Goal: Task Accomplishment & Management: Complete application form

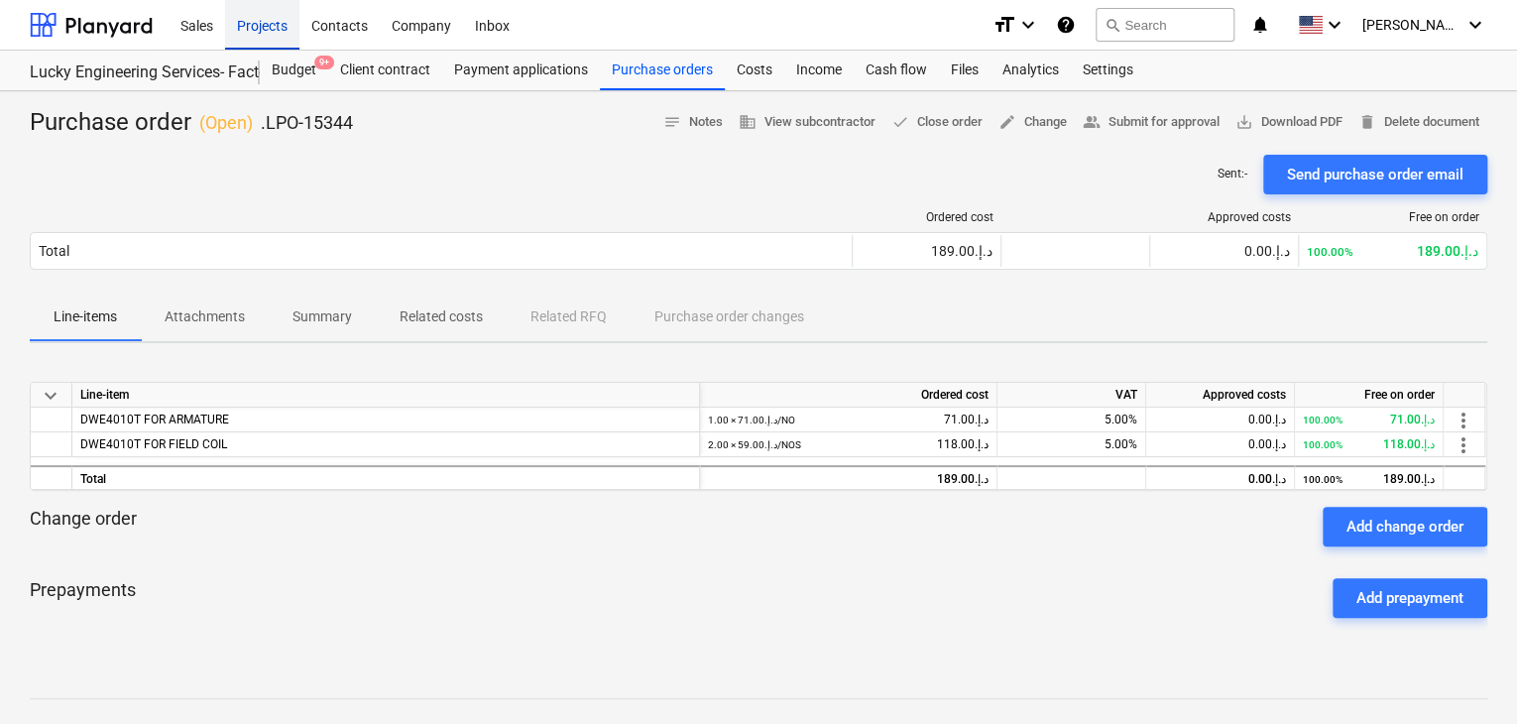
click at [256, 43] on div "Projects" at bounding box center [262, 24] width 74 height 51
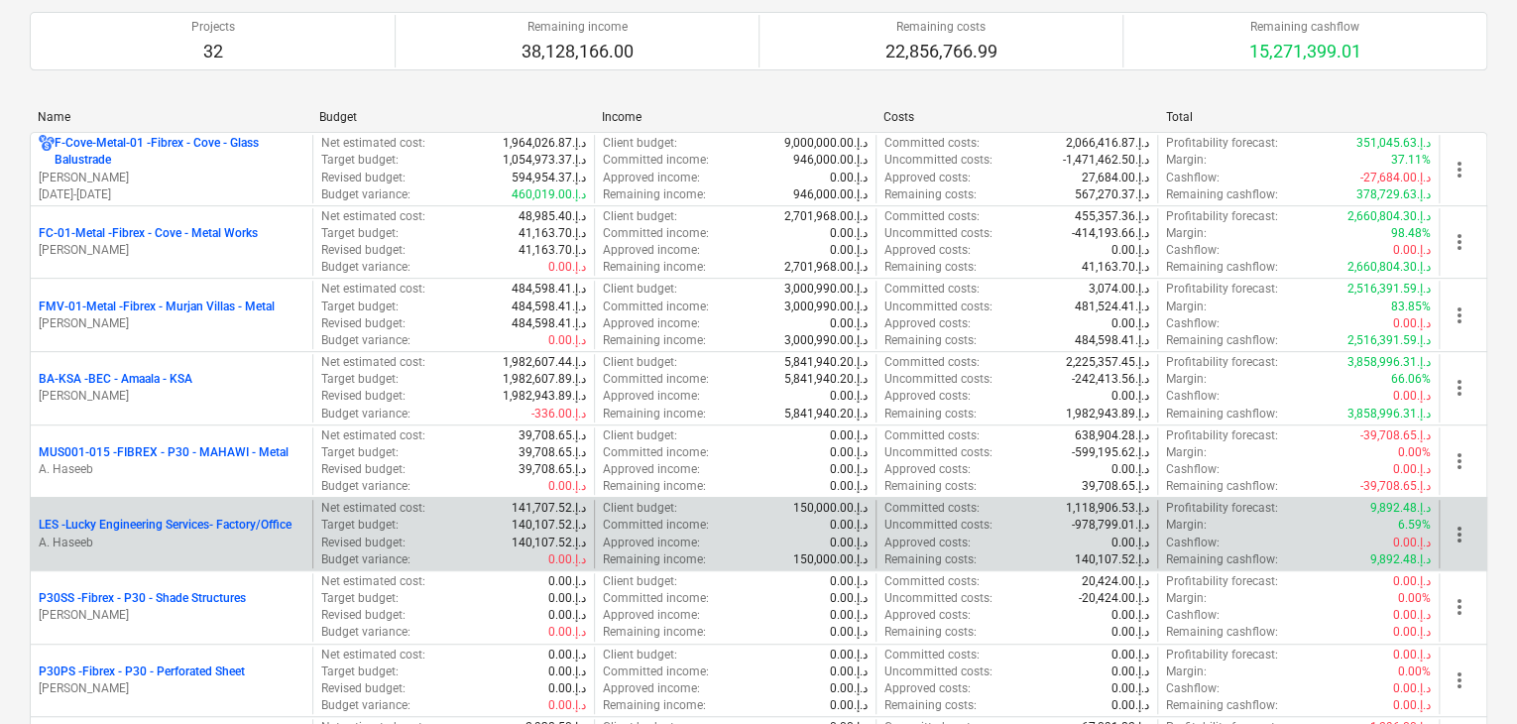
scroll to position [297, 0]
click at [165, 540] on p "A. Haseeb" at bounding box center [172, 540] width 266 height 17
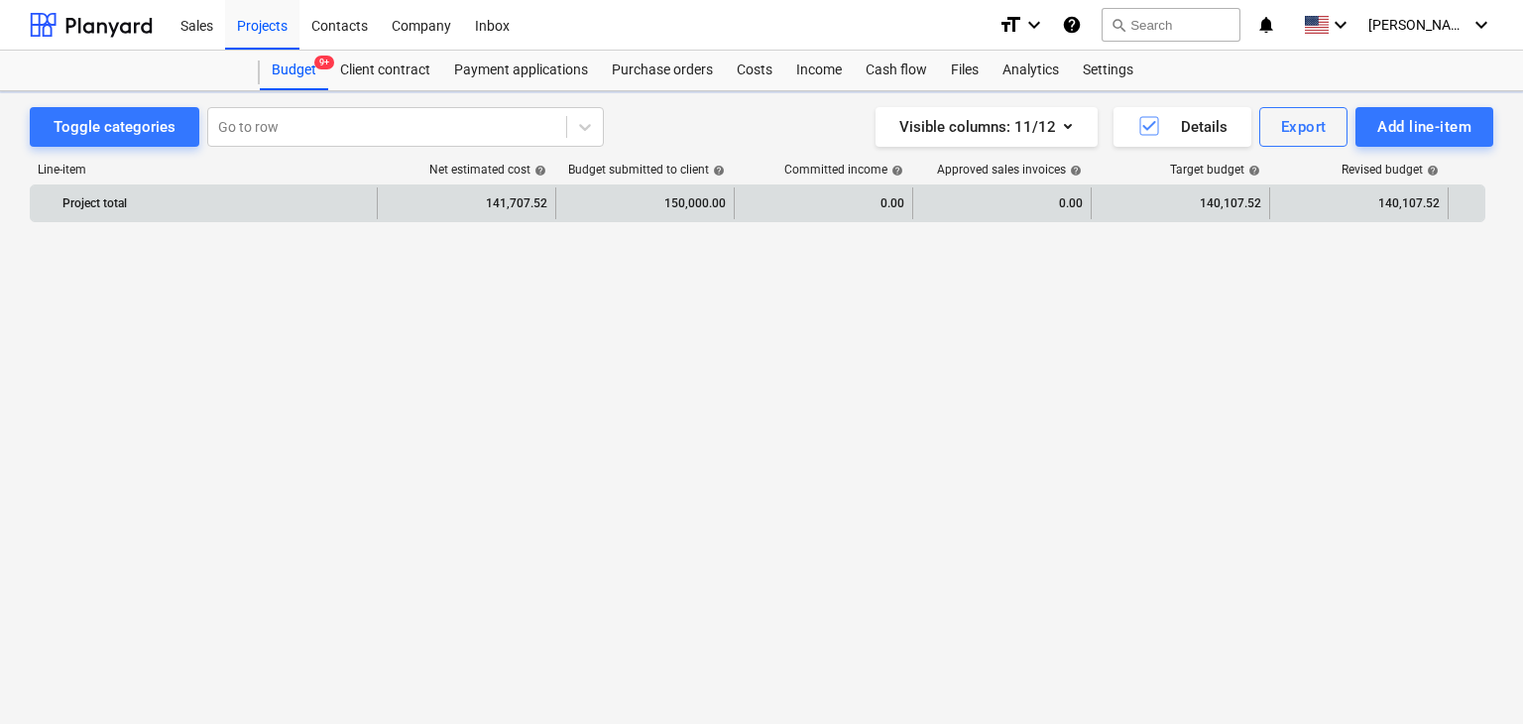
scroll to position [45801, 0]
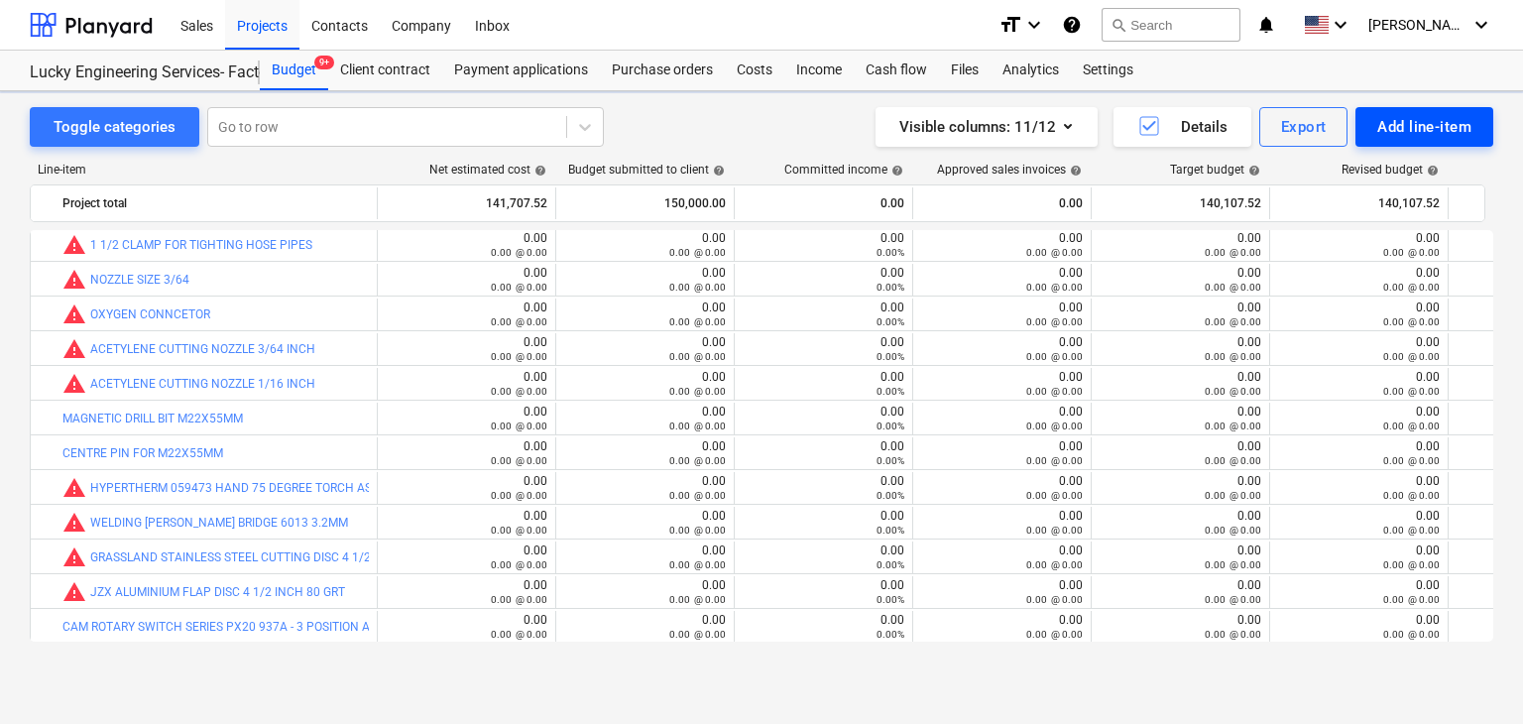
click at [1412, 123] on div "Add line-item" at bounding box center [1424, 127] width 94 height 26
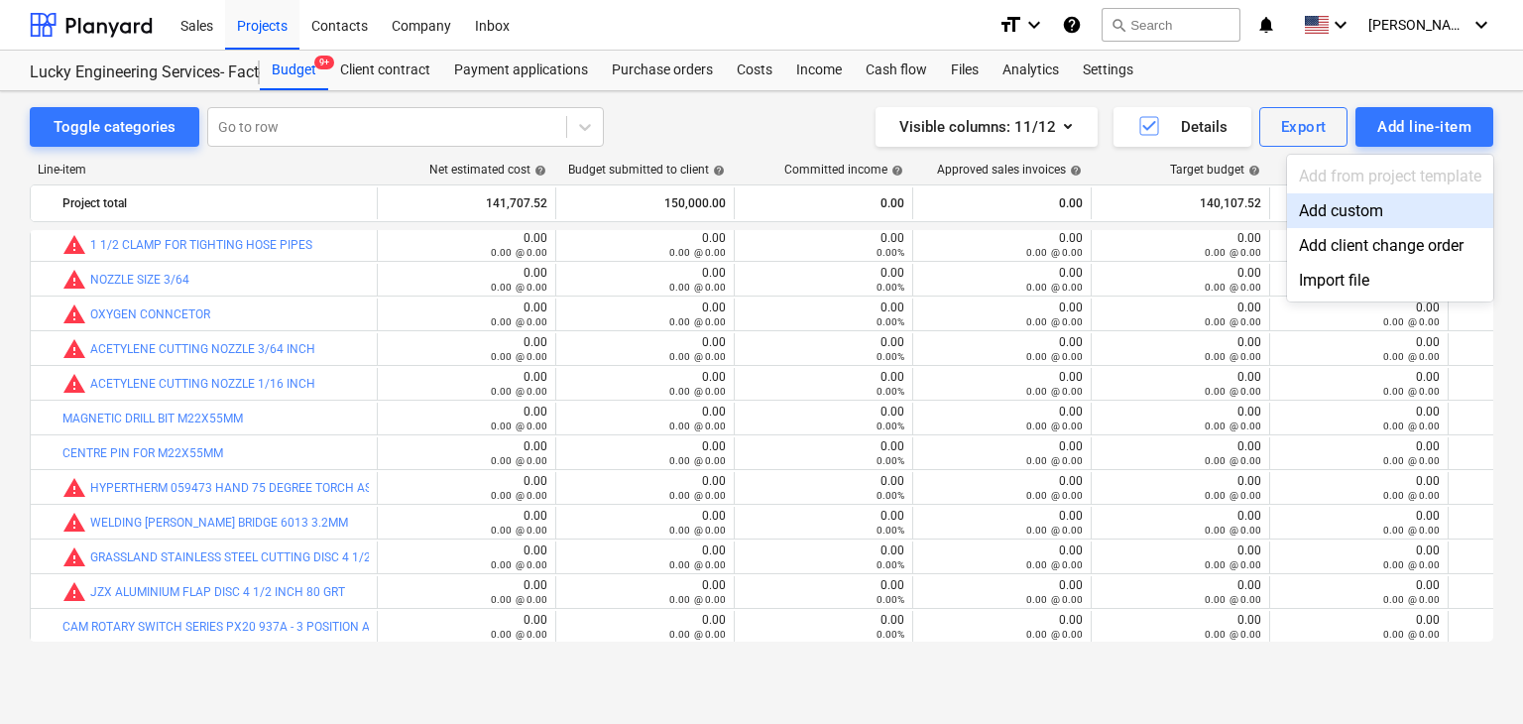
click at [1332, 215] on div "Add custom" at bounding box center [1390, 210] width 206 height 35
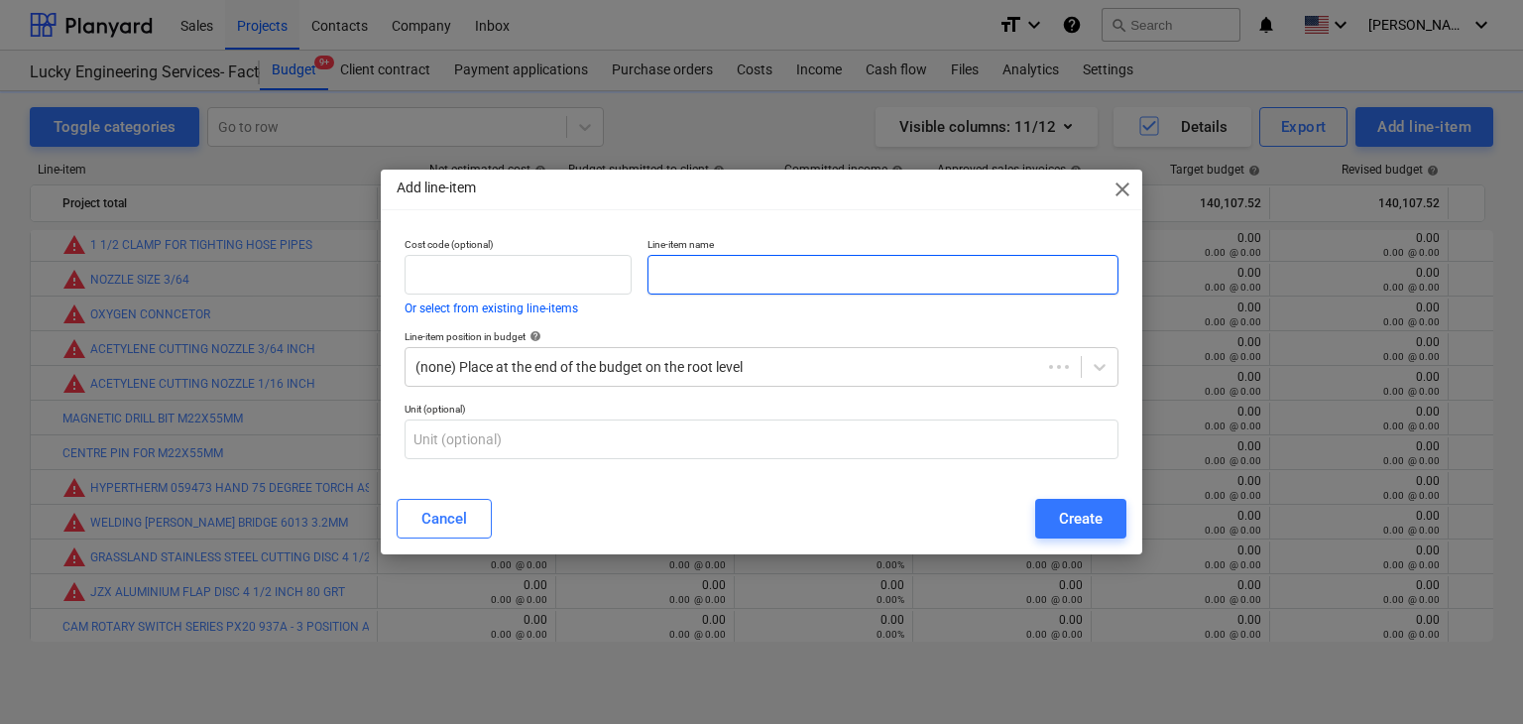
click at [699, 273] on input "text" at bounding box center [882, 275] width 471 height 40
paste input "NOZZLE"
type input "NOZZLE"
click at [1047, 544] on div "Cancel Create" at bounding box center [761, 519] width 753 height 56
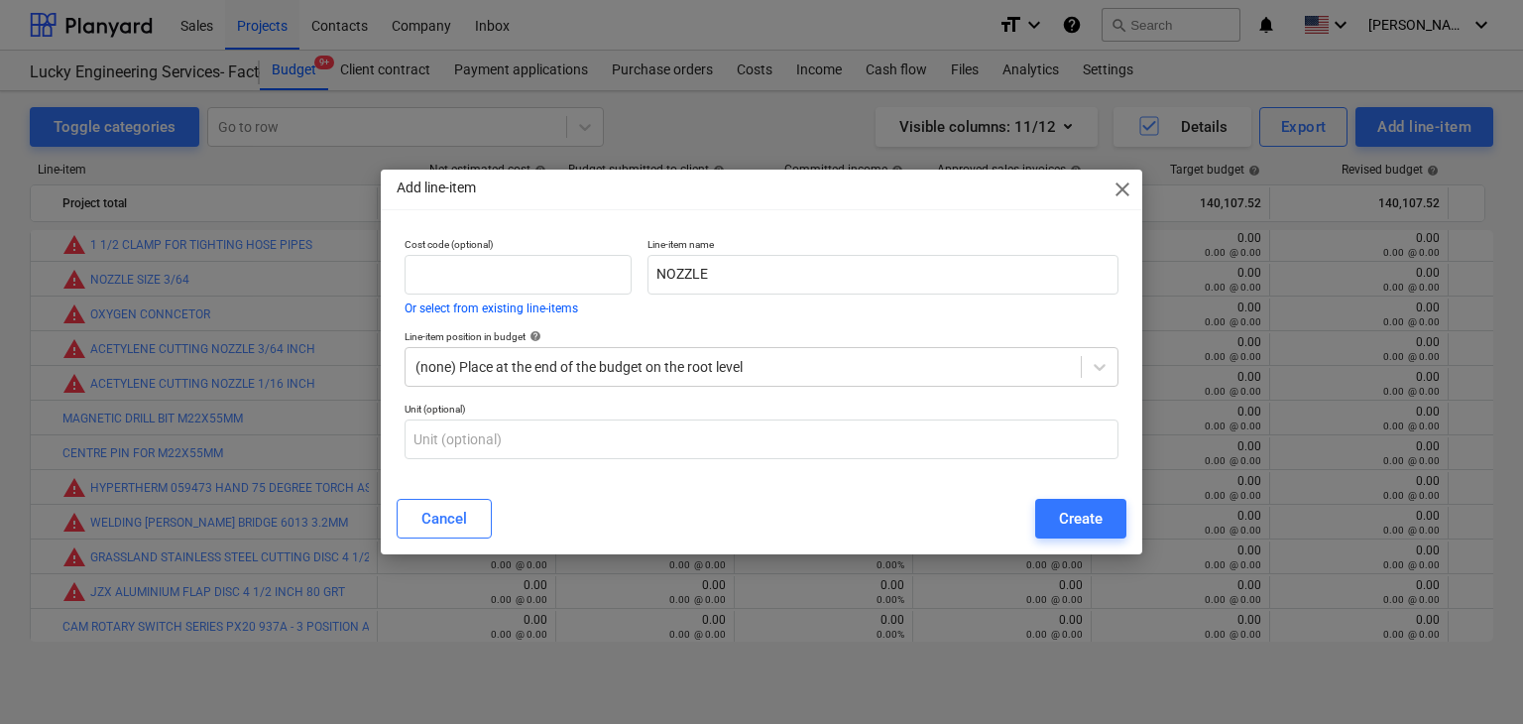
click at [1063, 539] on div "Cancel Create" at bounding box center [761, 519] width 753 height 56
click at [1073, 527] on div "Create" at bounding box center [1081, 519] width 44 height 26
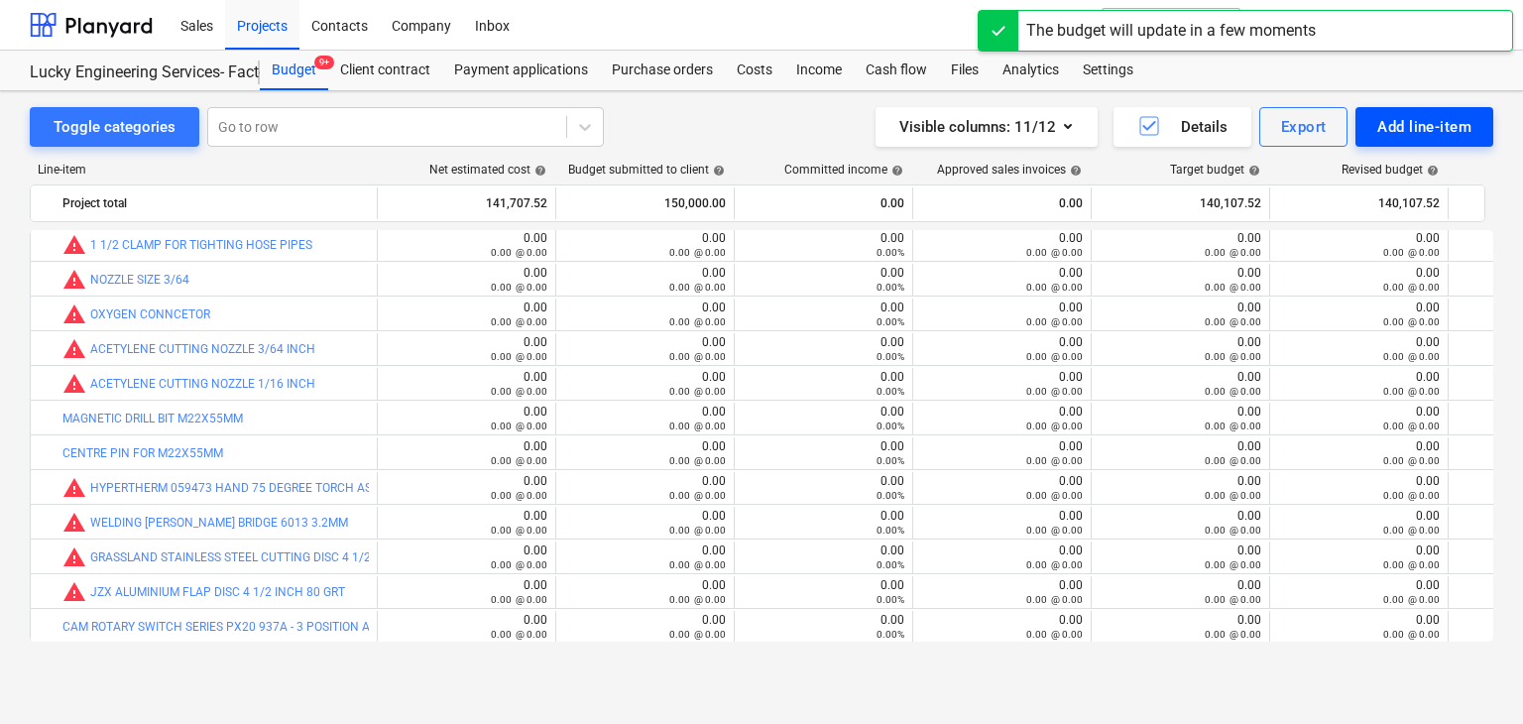
click at [1383, 131] on div "Add line-item" at bounding box center [1424, 127] width 94 height 26
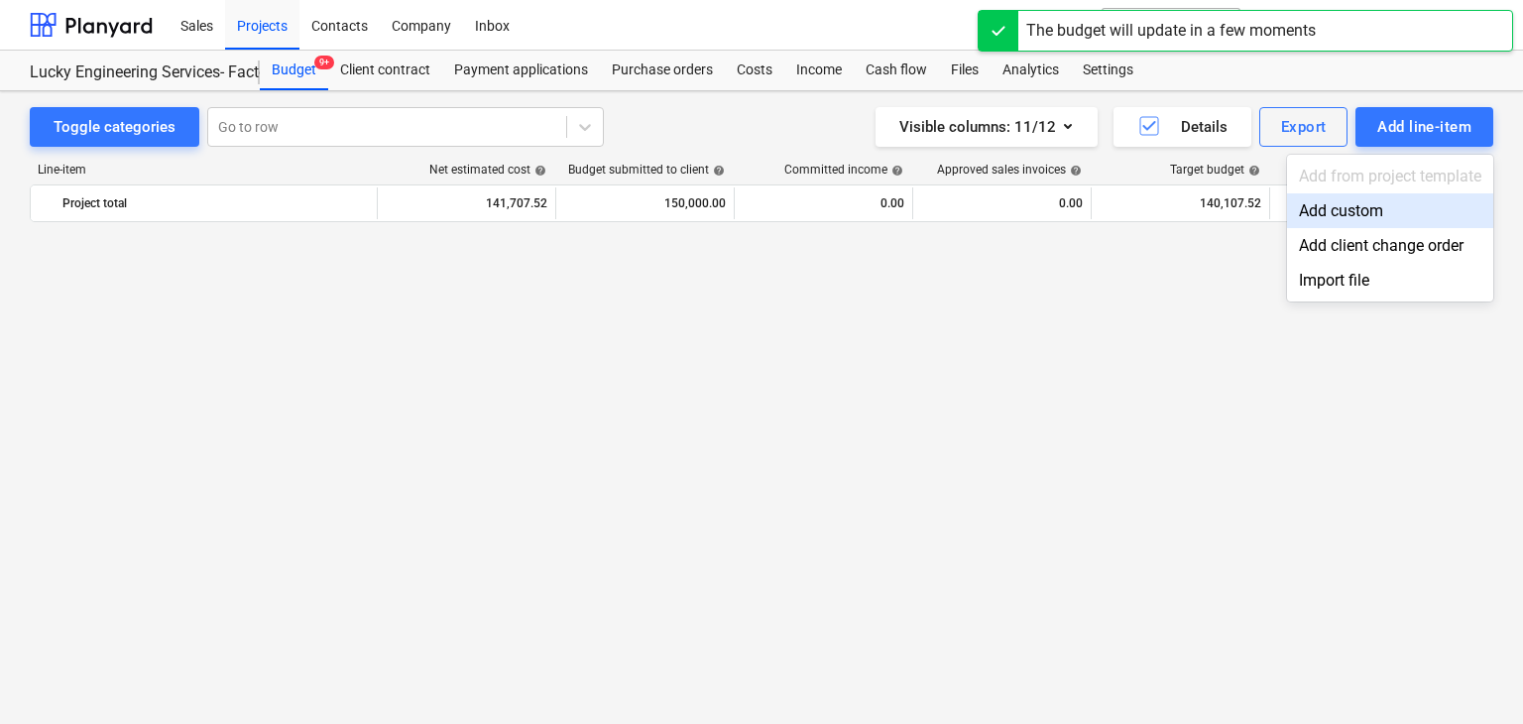
scroll to position [45801, 0]
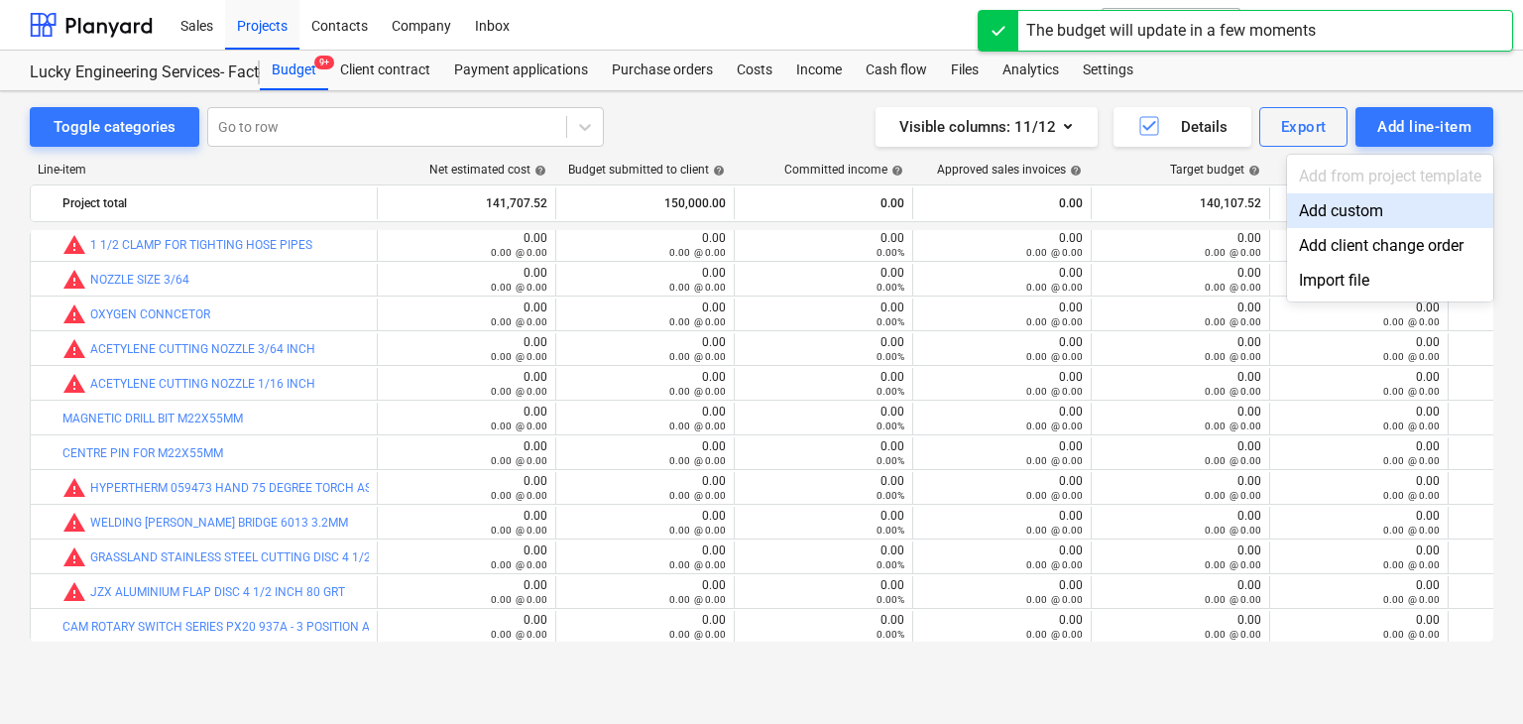
click at [1321, 203] on div "Add custom" at bounding box center [1390, 210] width 206 height 35
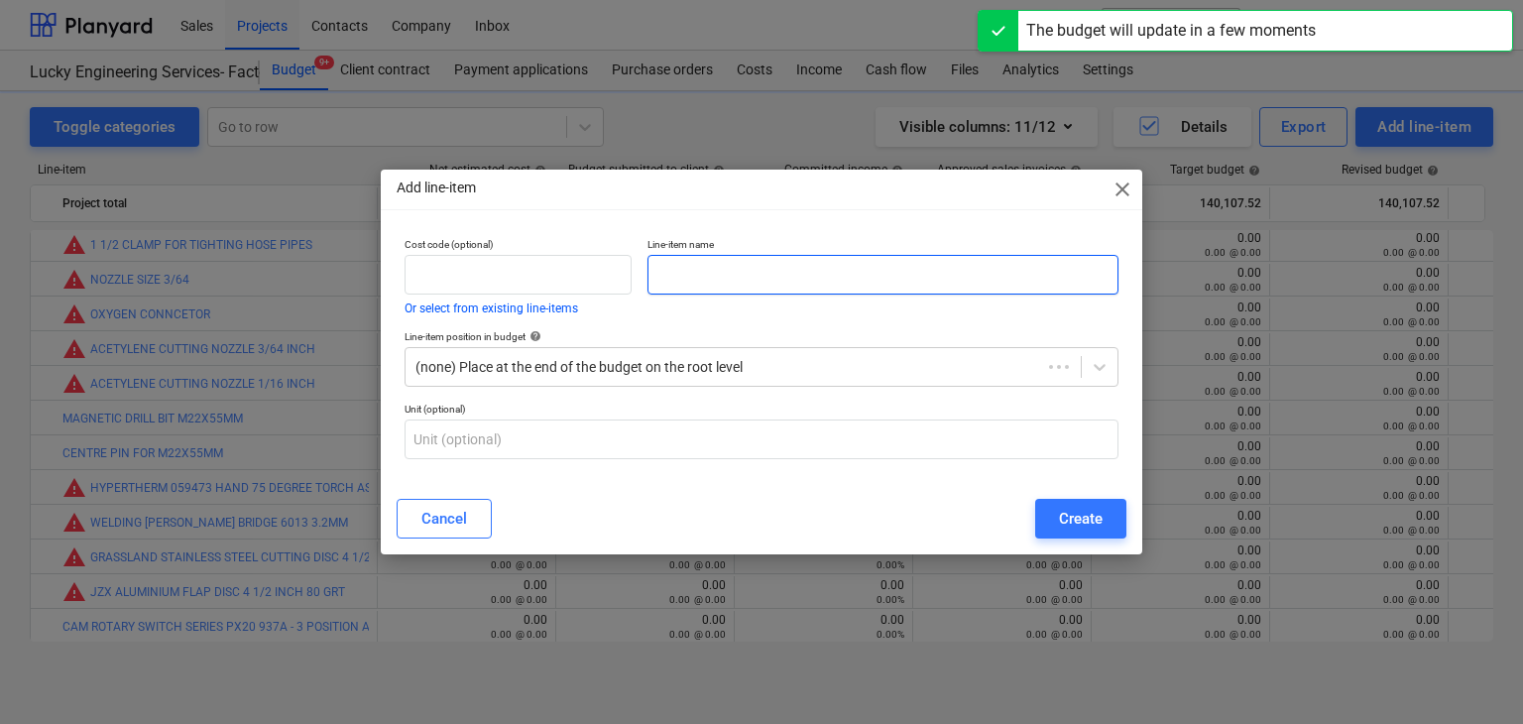
click at [788, 280] on input "text" at bounding box center [882, 275] width 471 height 40
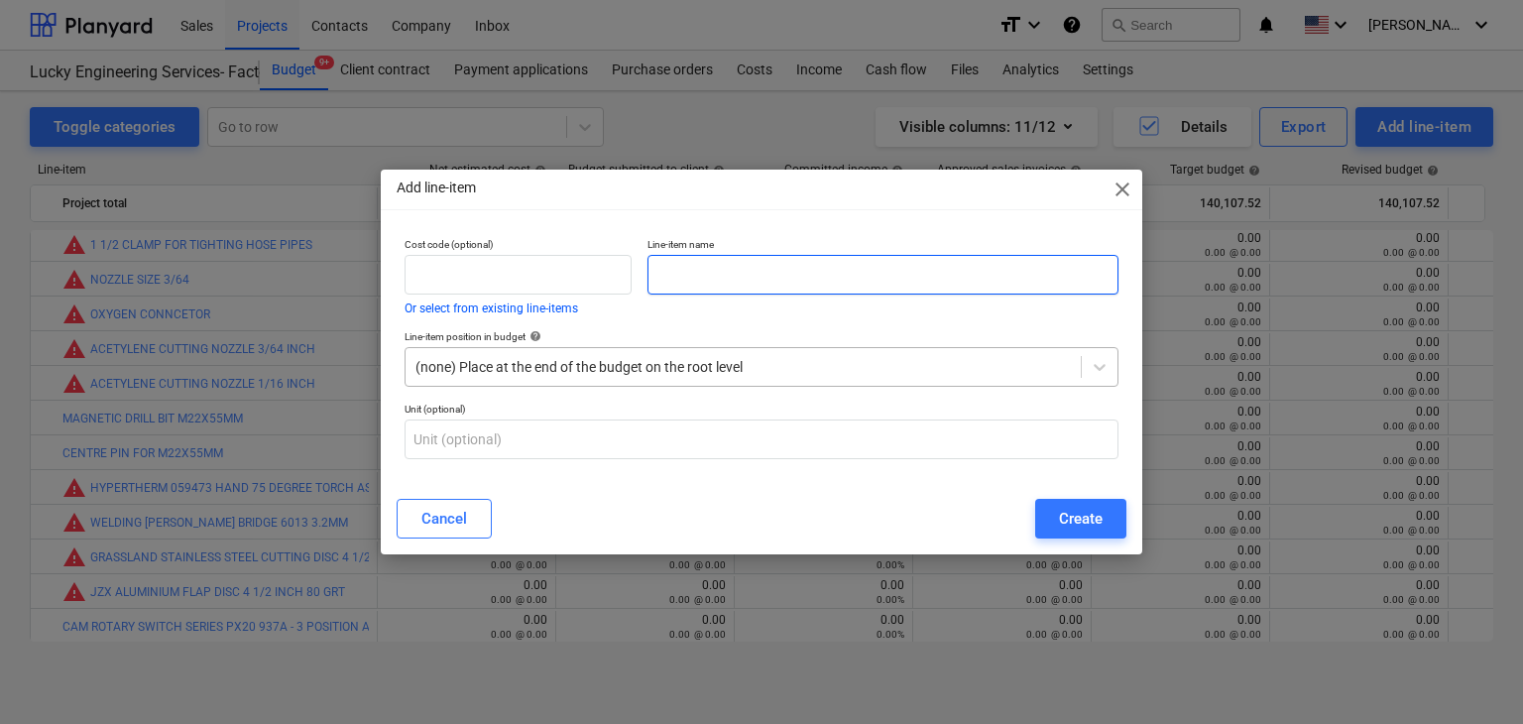
paste input "ELECTRODE"
type input "ELECTRODE"
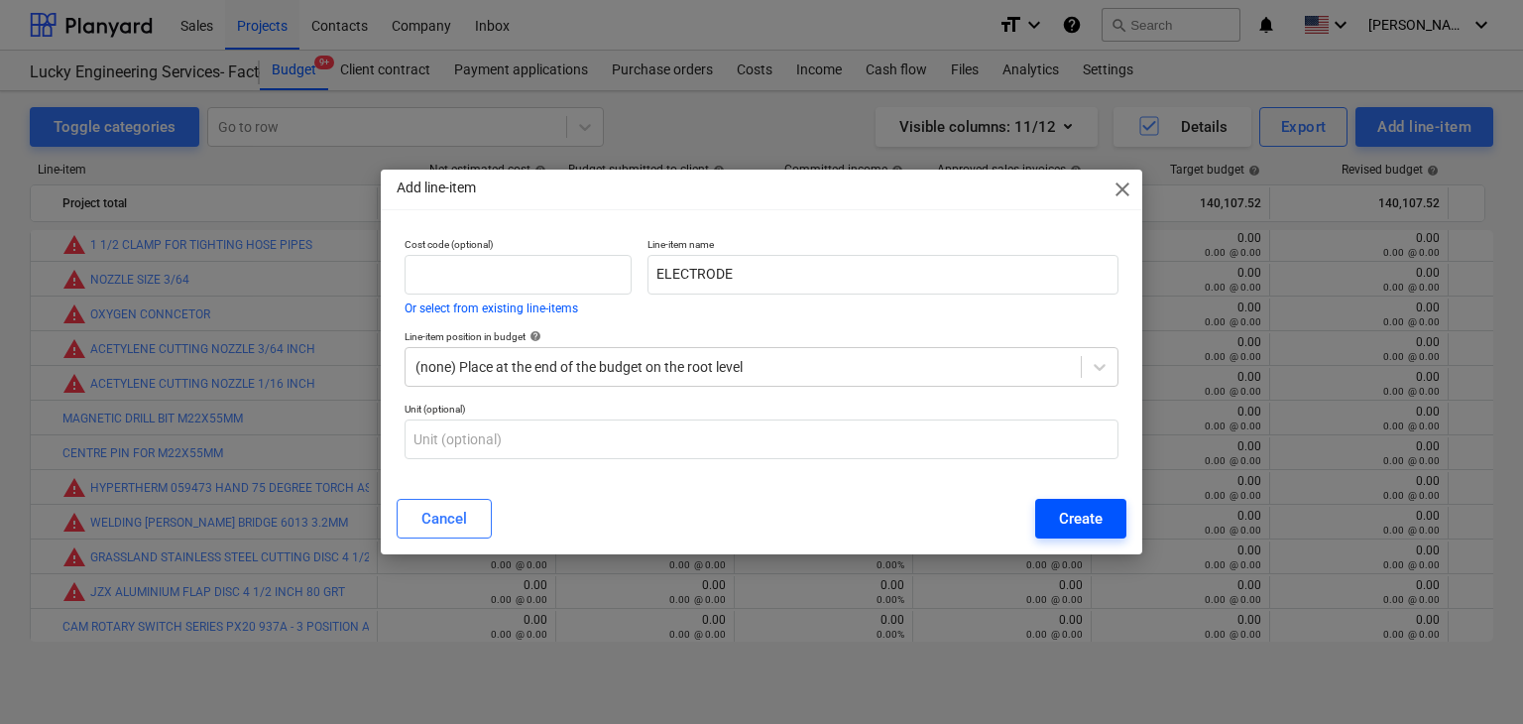
click at [1078, 522] on div "Create" at bounding box center [1081, 519] width 44 height 26
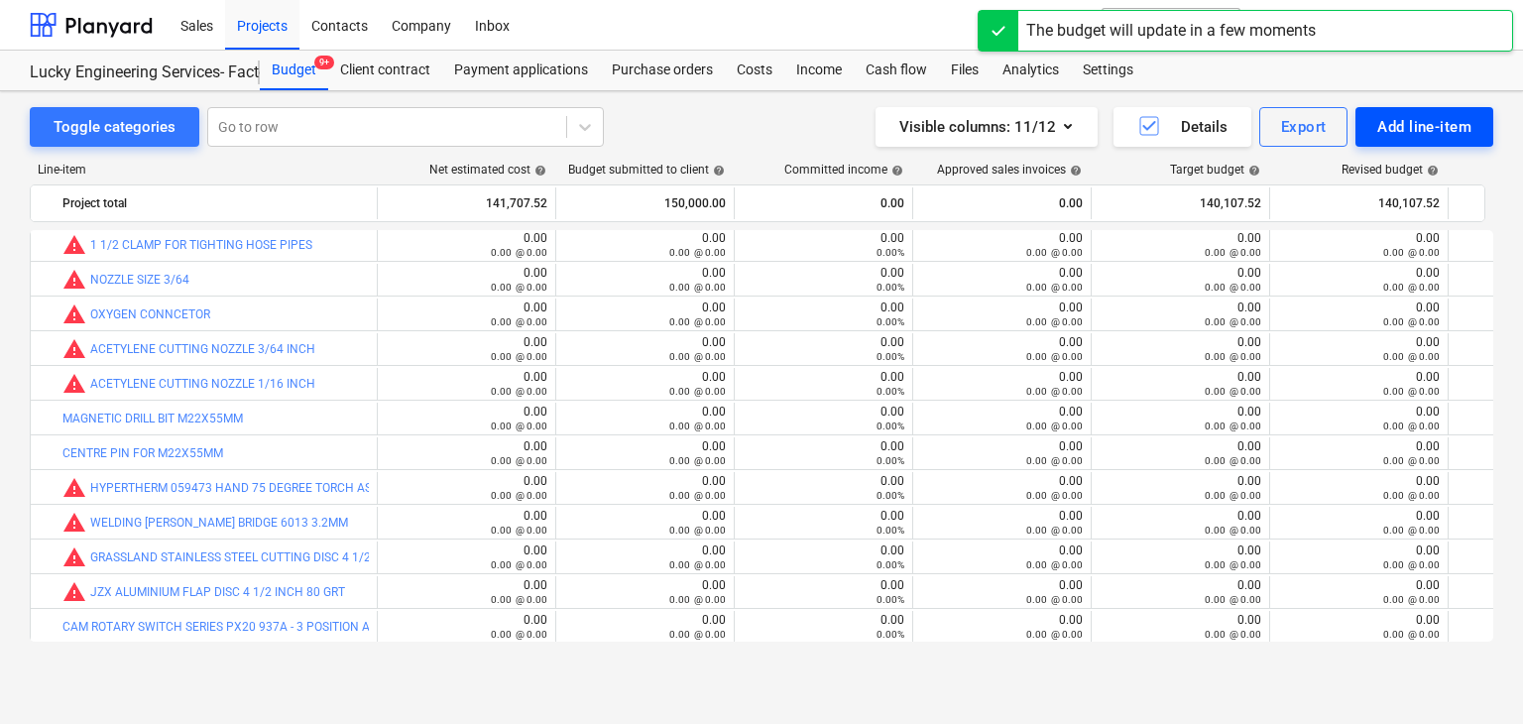
click at [1433, 130] on div "Add line-item" at bounding box center [1424, 127] width 94 height 26
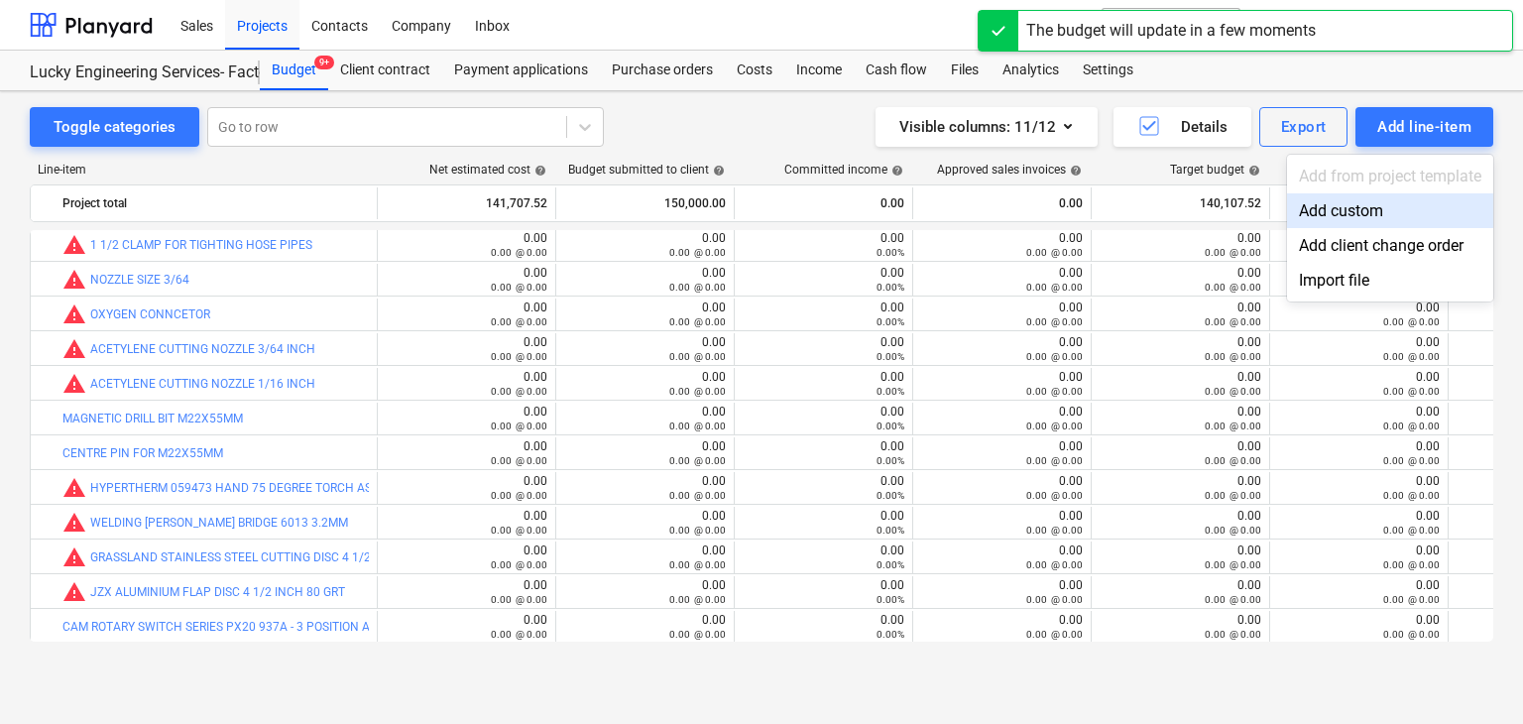
click at [1376, 211] on div "Add custom" at bounding box center [1390, 210] width 206 height 35
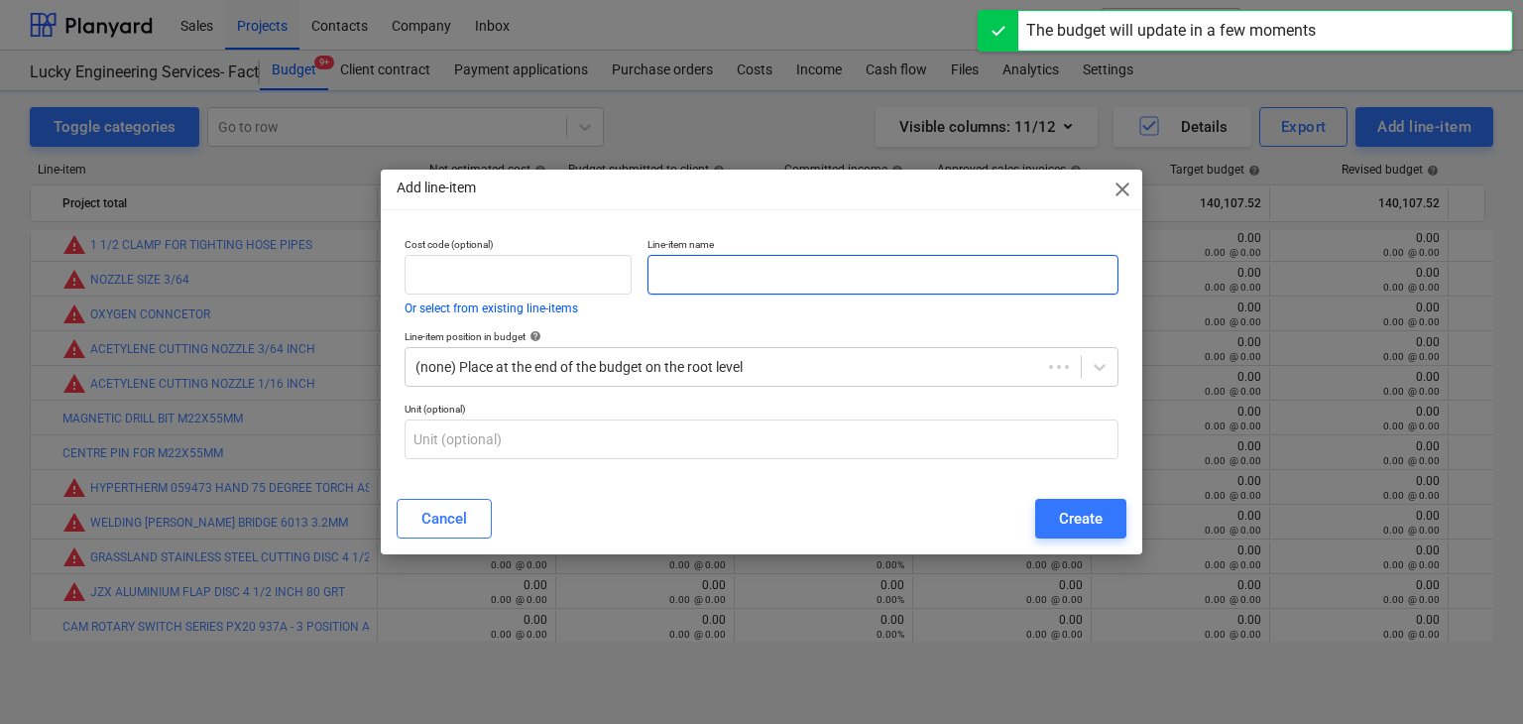
click at [689, 286] on input "text" at bounding box center [882, 275] width 471 height 40
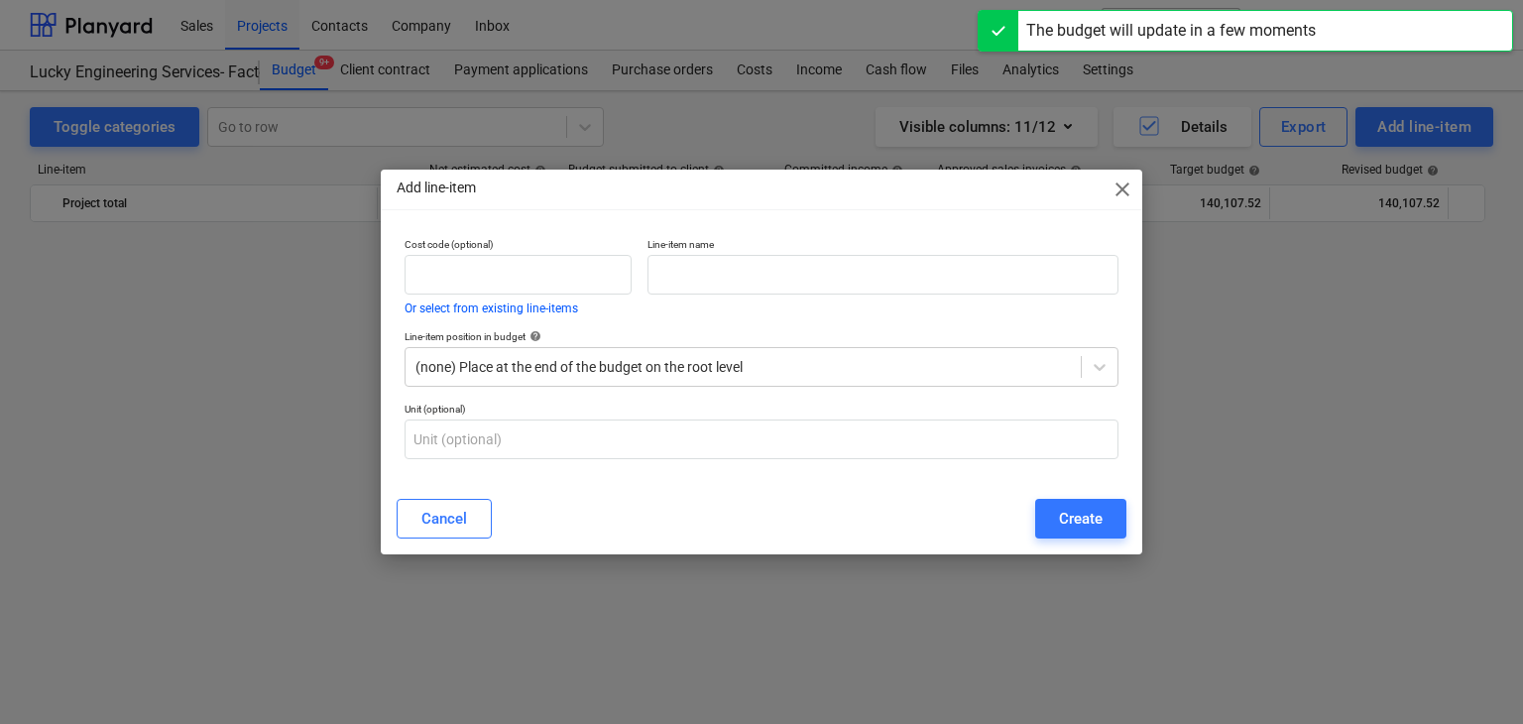
scroll to position [45801, 0]
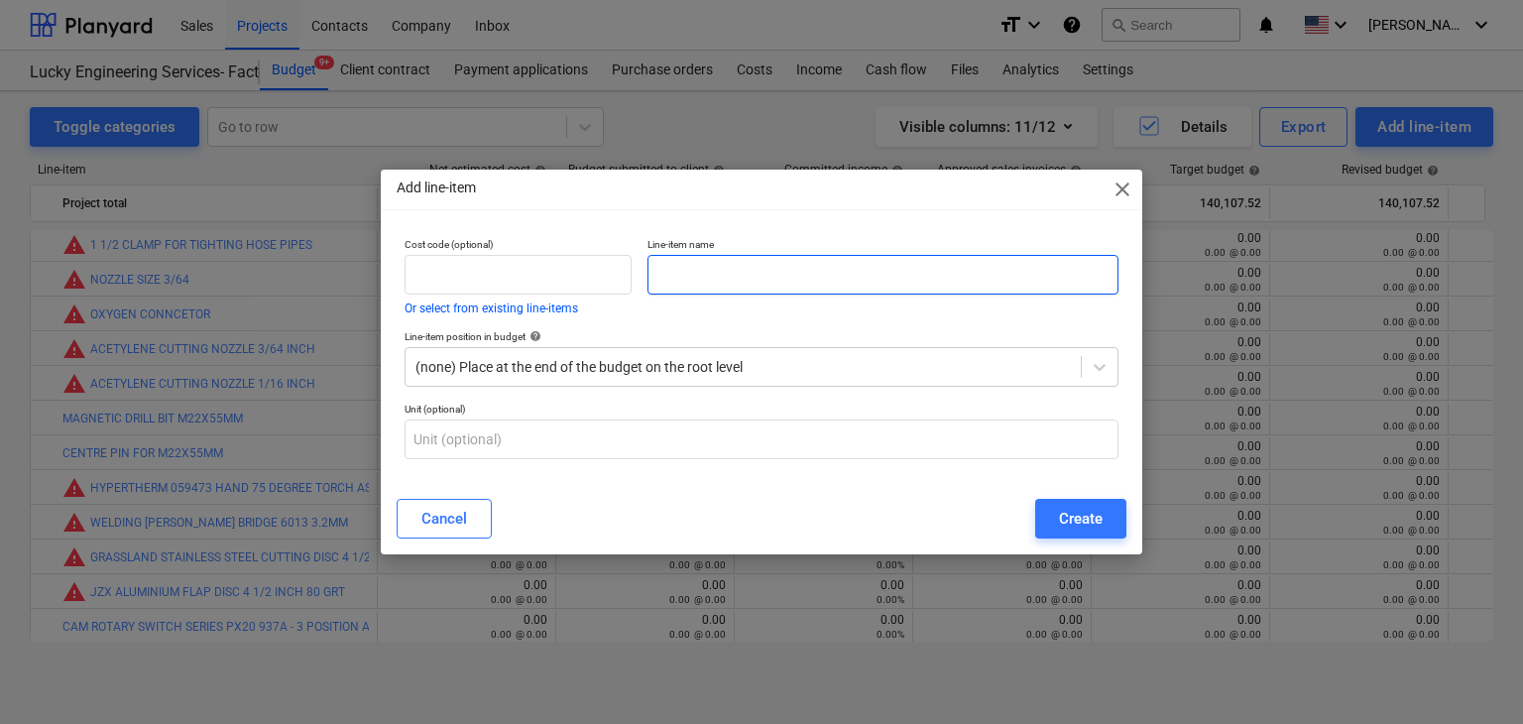
paste input "SWIRL RING"
type input "SWIRL RING"
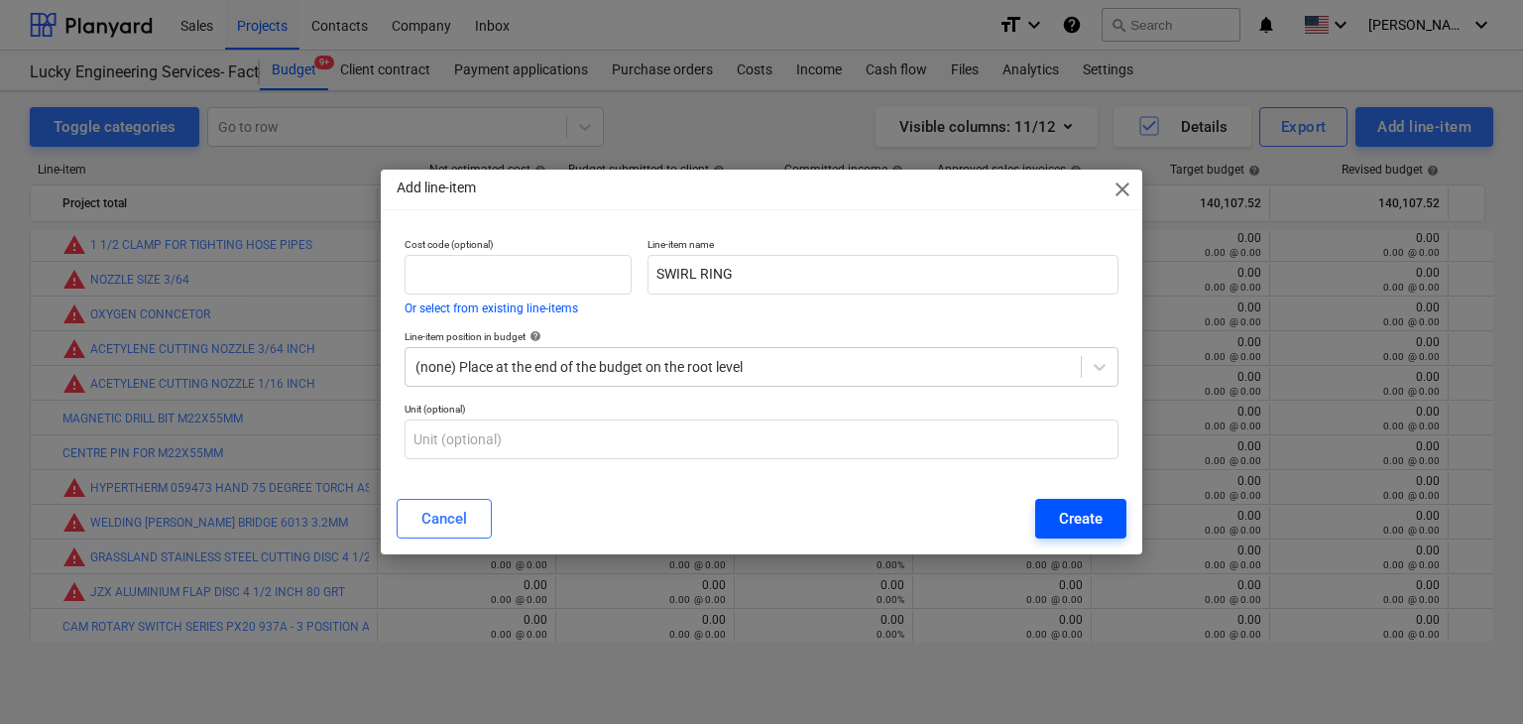
click at [1071, 524] on div "Create" at bounding box center [1081, 519] width 44 height 26
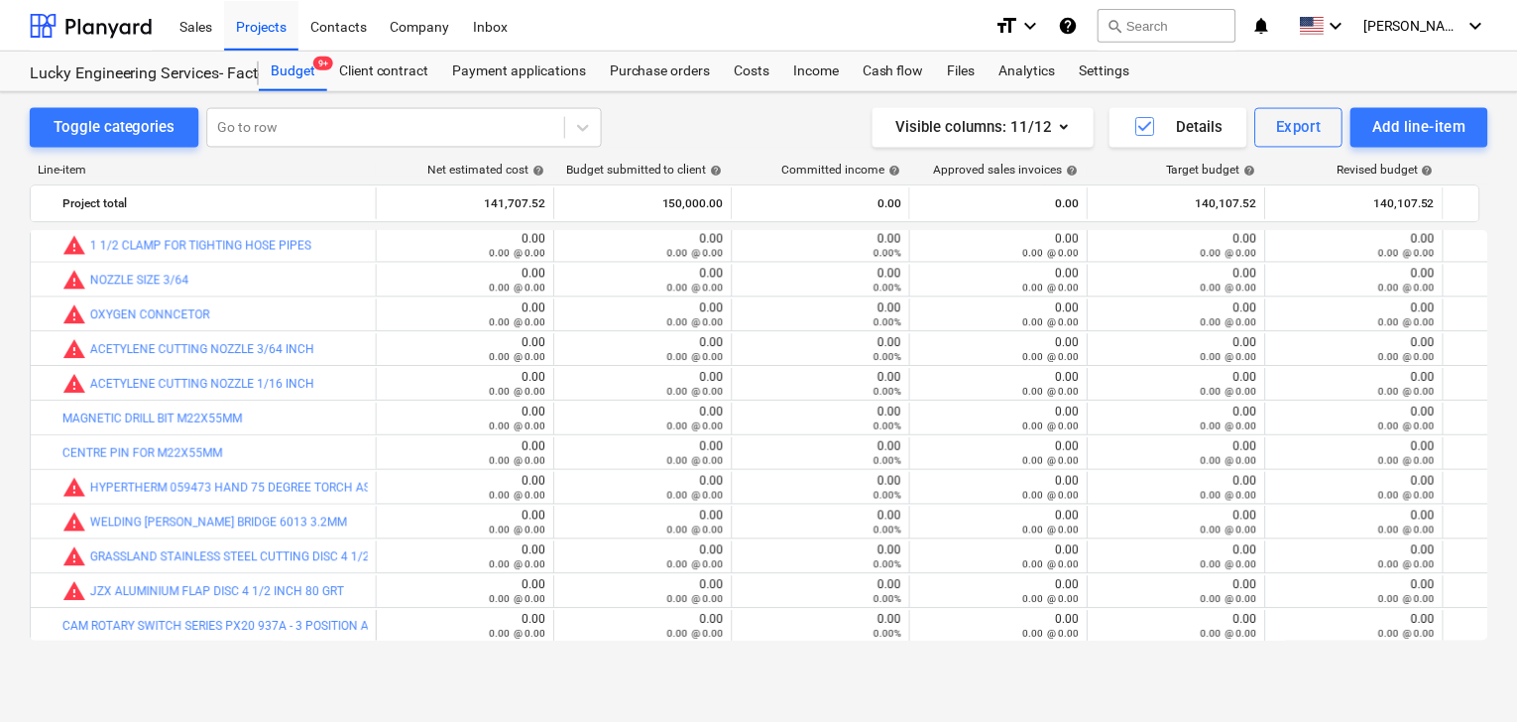
scroll to position [46288, 0]
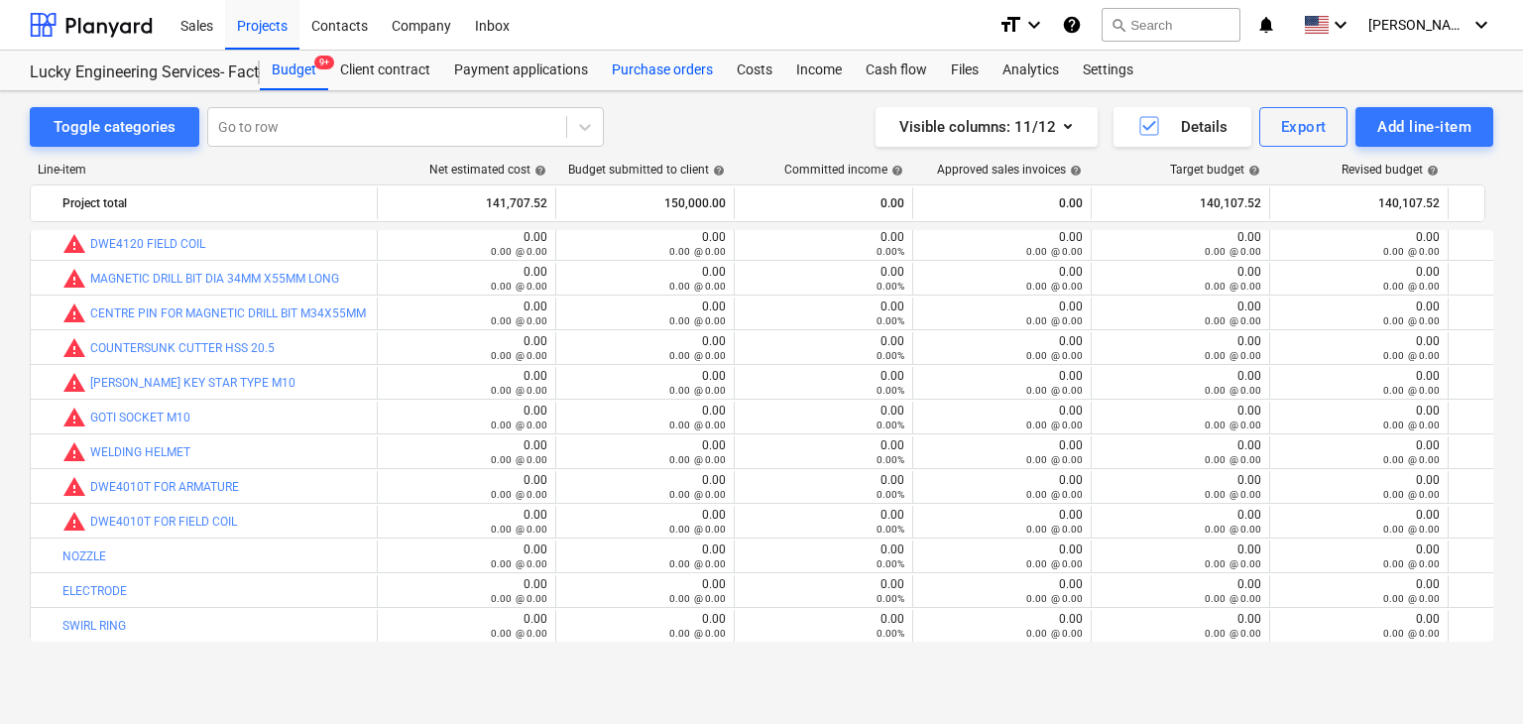
click at [648, 59] on div "Purchase orders" at bounding box center [662, 71] width 125 height 40
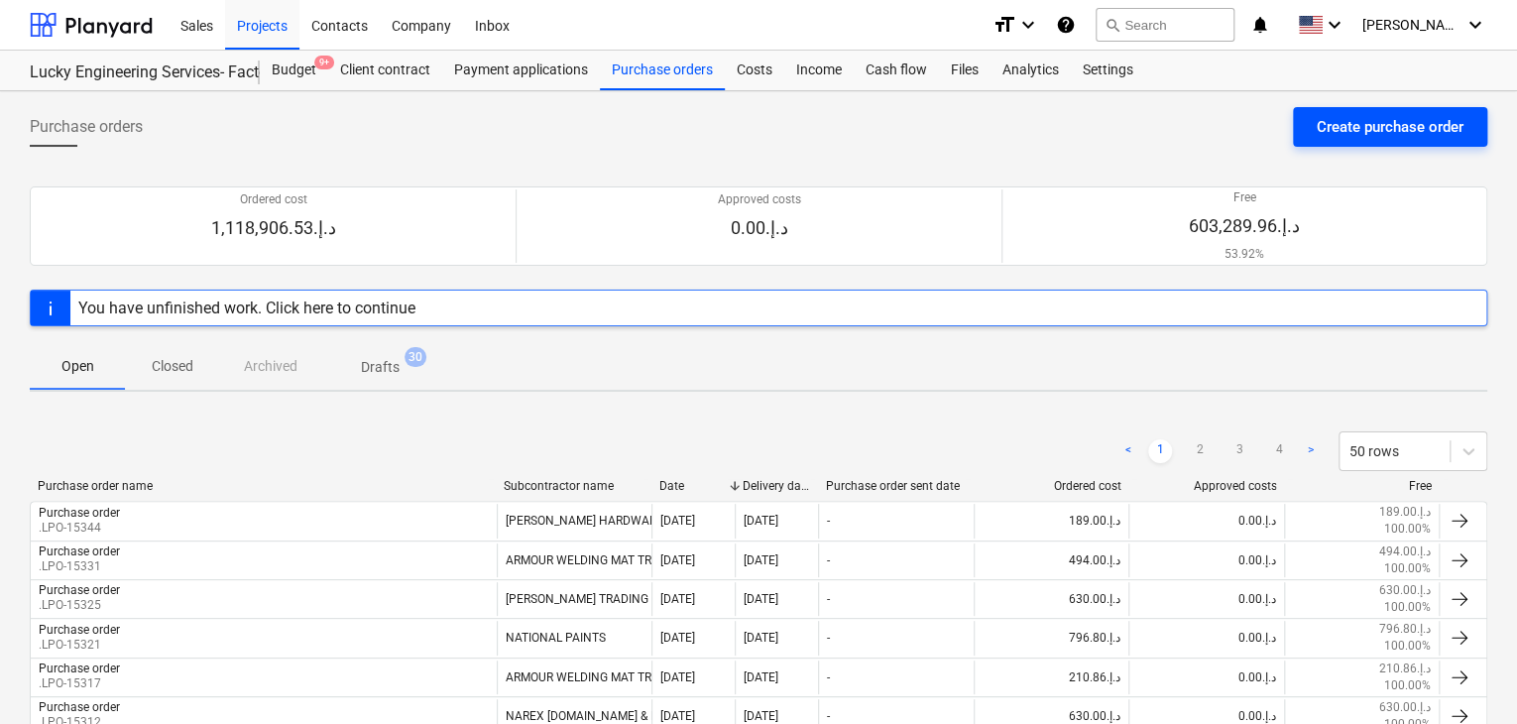
click at [1347, 130] on div "Create purchase order" at bounding box center [1389, 127] width 147 height 26
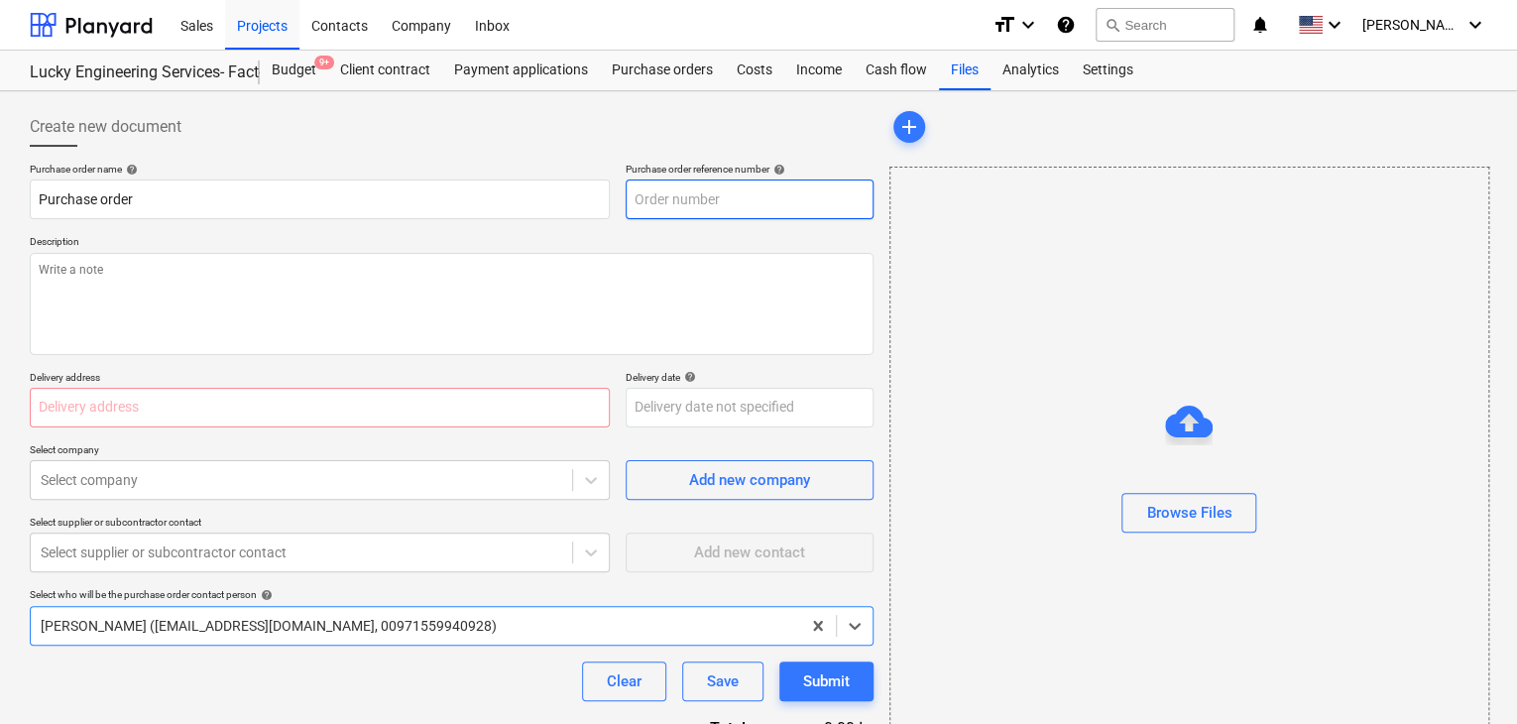
click at [837, 207] on input "text" at bounding box center [749, 199] width 248 height 40
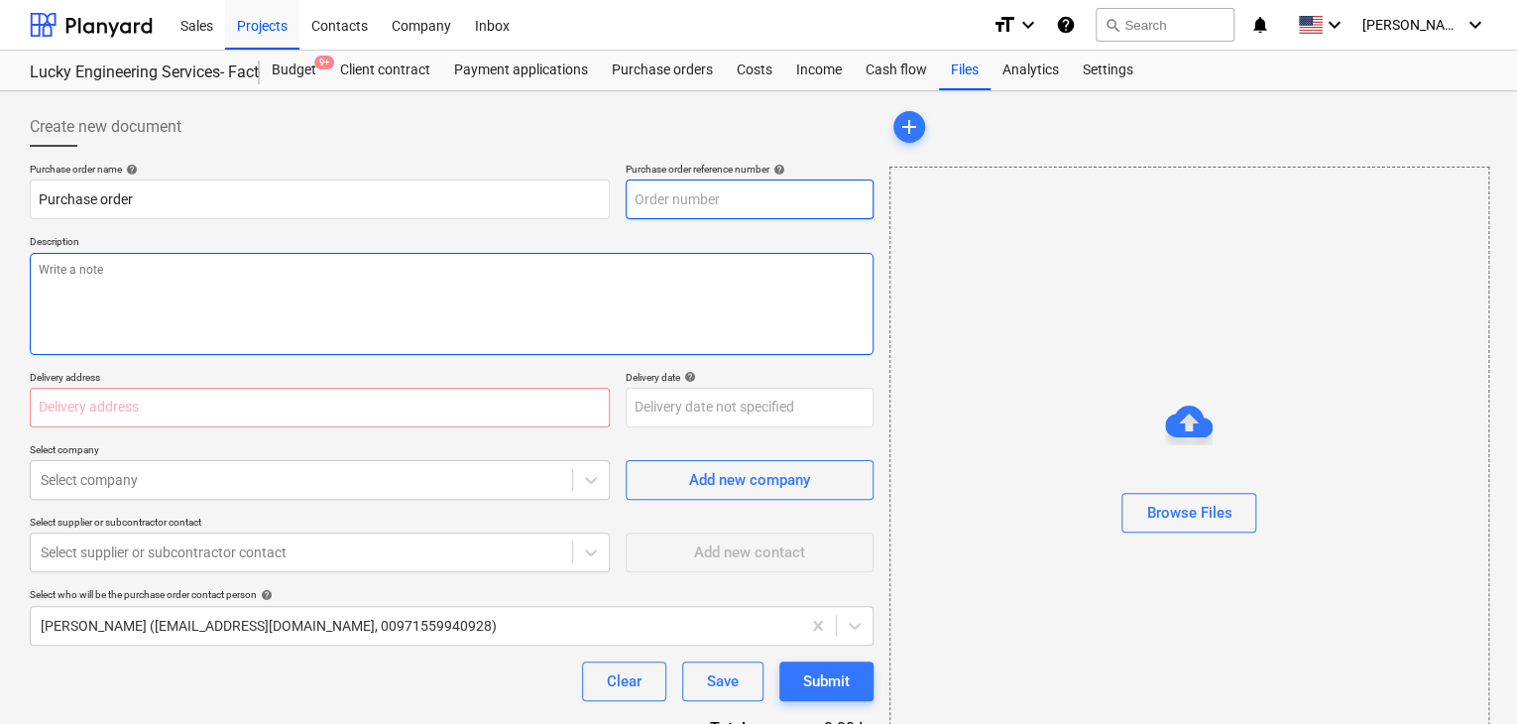
type textarea "x"
type input "LES-PO-488"
click at [557, 275] on textarea at bounding box center [452, 304] width 844 height 102
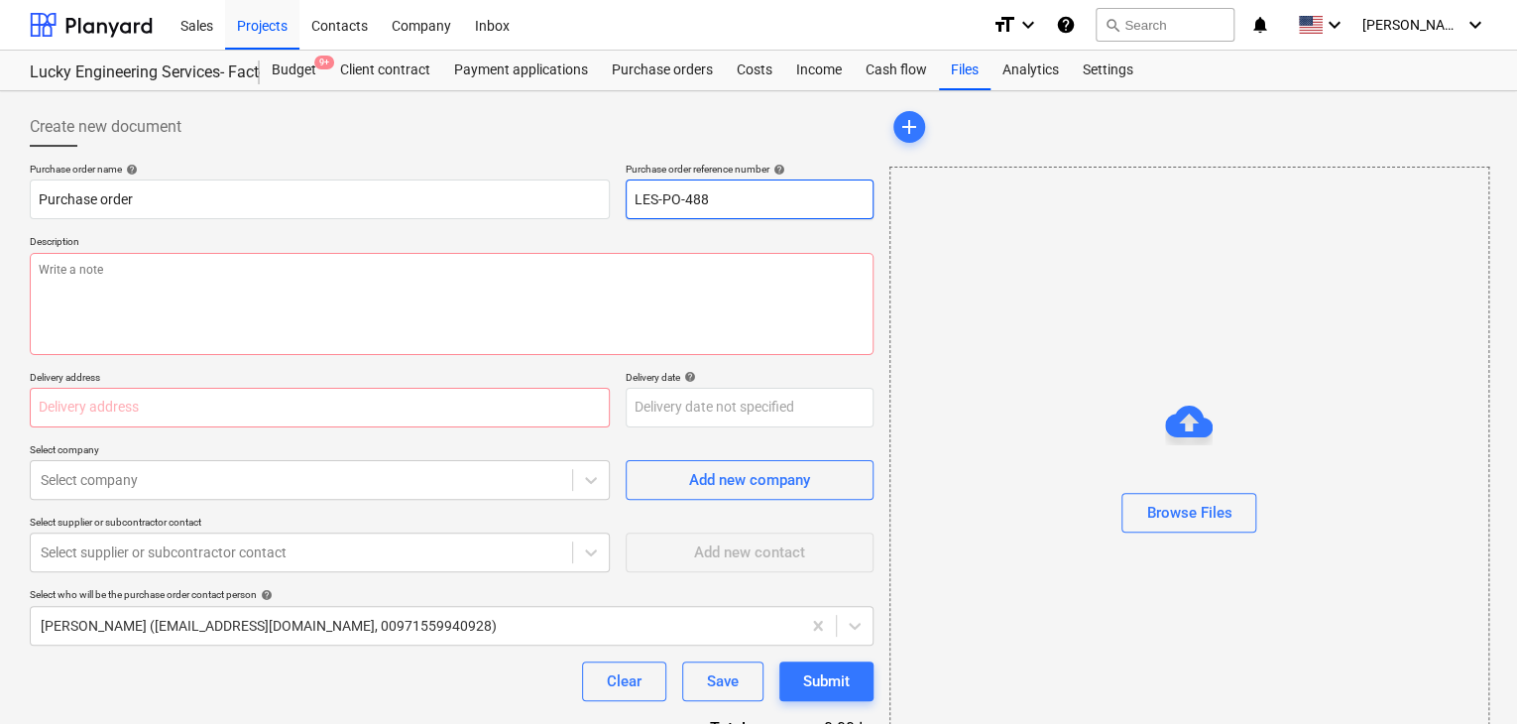
drag, startPoint x: 725, startPoint y: 207, endPoint x: 619, endPoint y: 199, distance: 106.4
click at [619, 199] on div "Purchase order name help Purchase order Purchase order reference number help LE…" at bounding box center [452, 191] width 844 height 57
type textarea "x"
type input "."
type textarea "x"
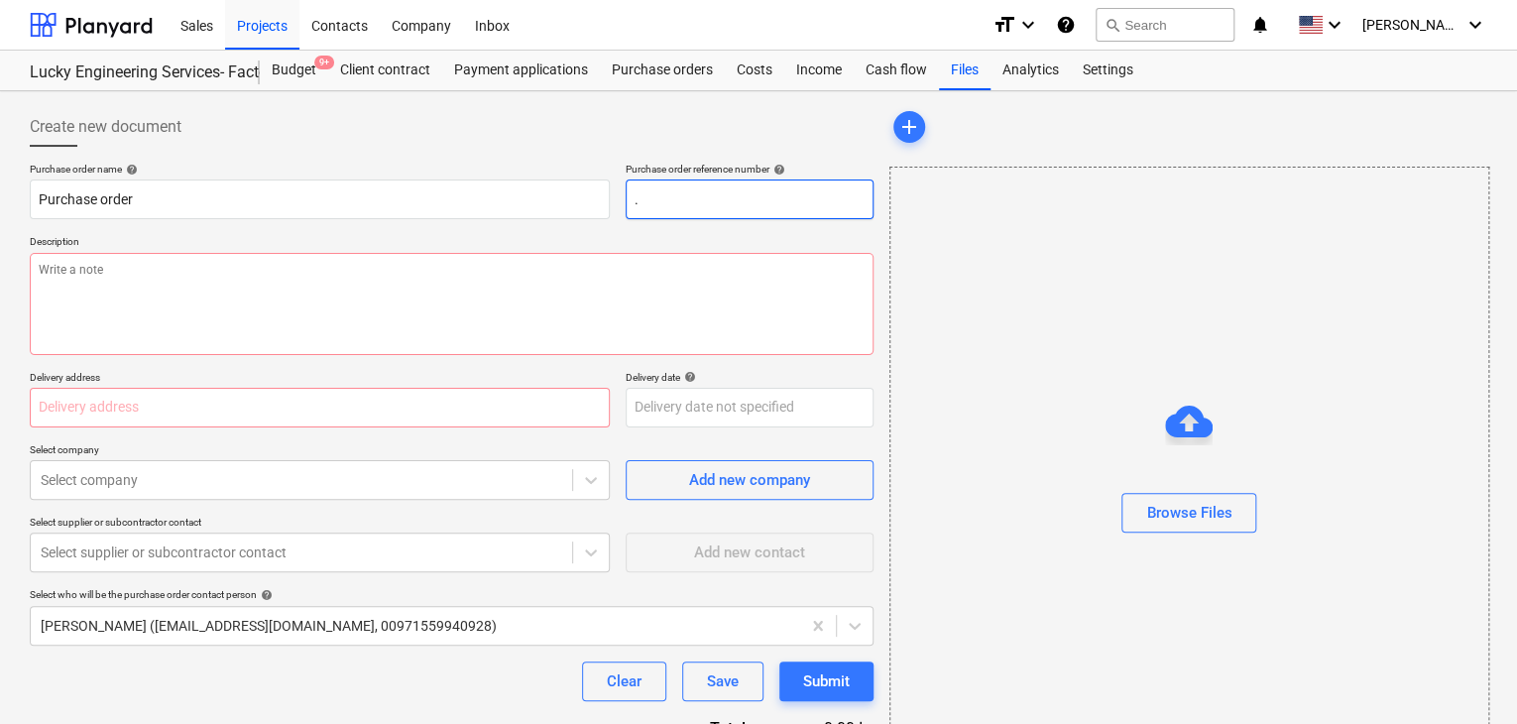
type input ".L"
type textarea "x"
type input ".LP"
type textarea "x"
type input ".LPO"
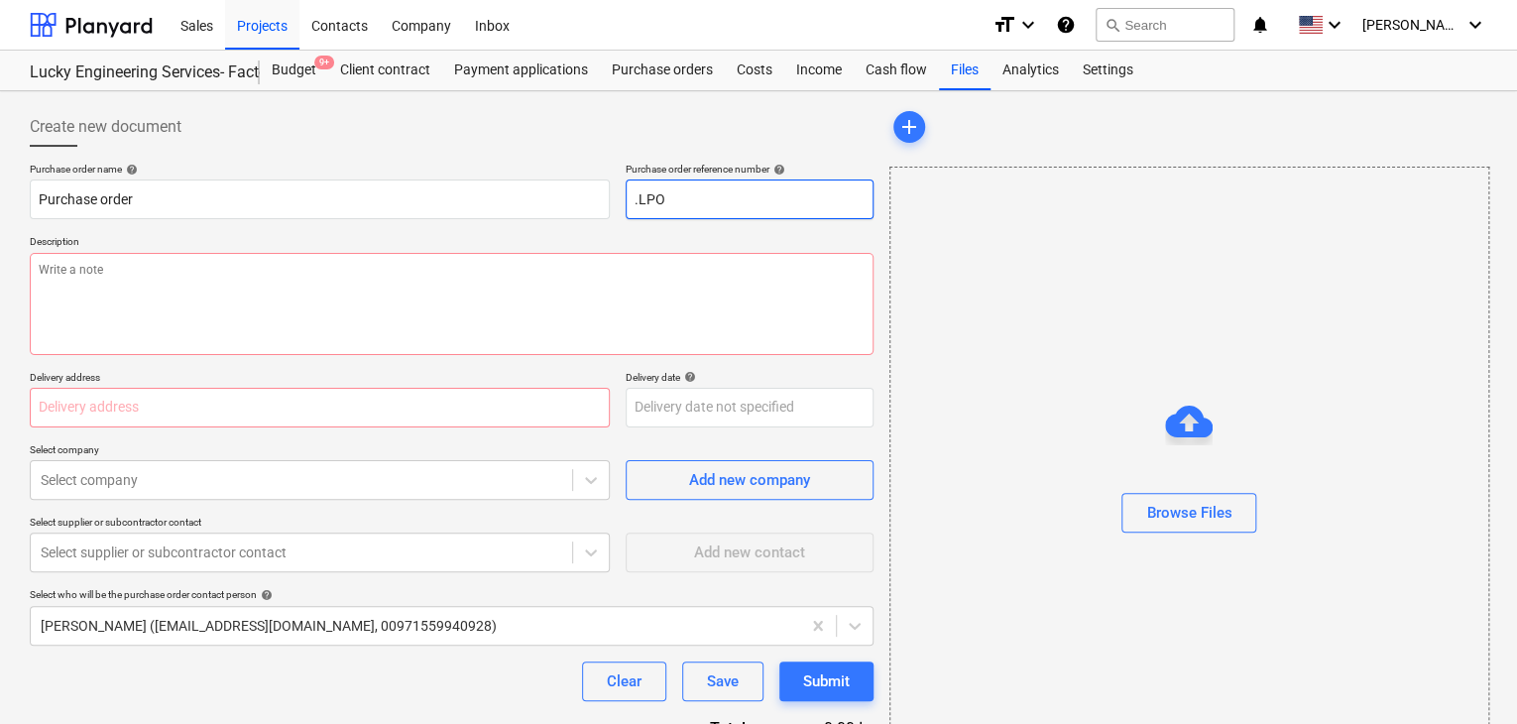
type textarea "x"
type input ".LPO-"
click at [694, 213] on input ".LPO-" at bounding box center [749, 199] width 248 height 40
type textarea "x"
type input ".LPO-1"
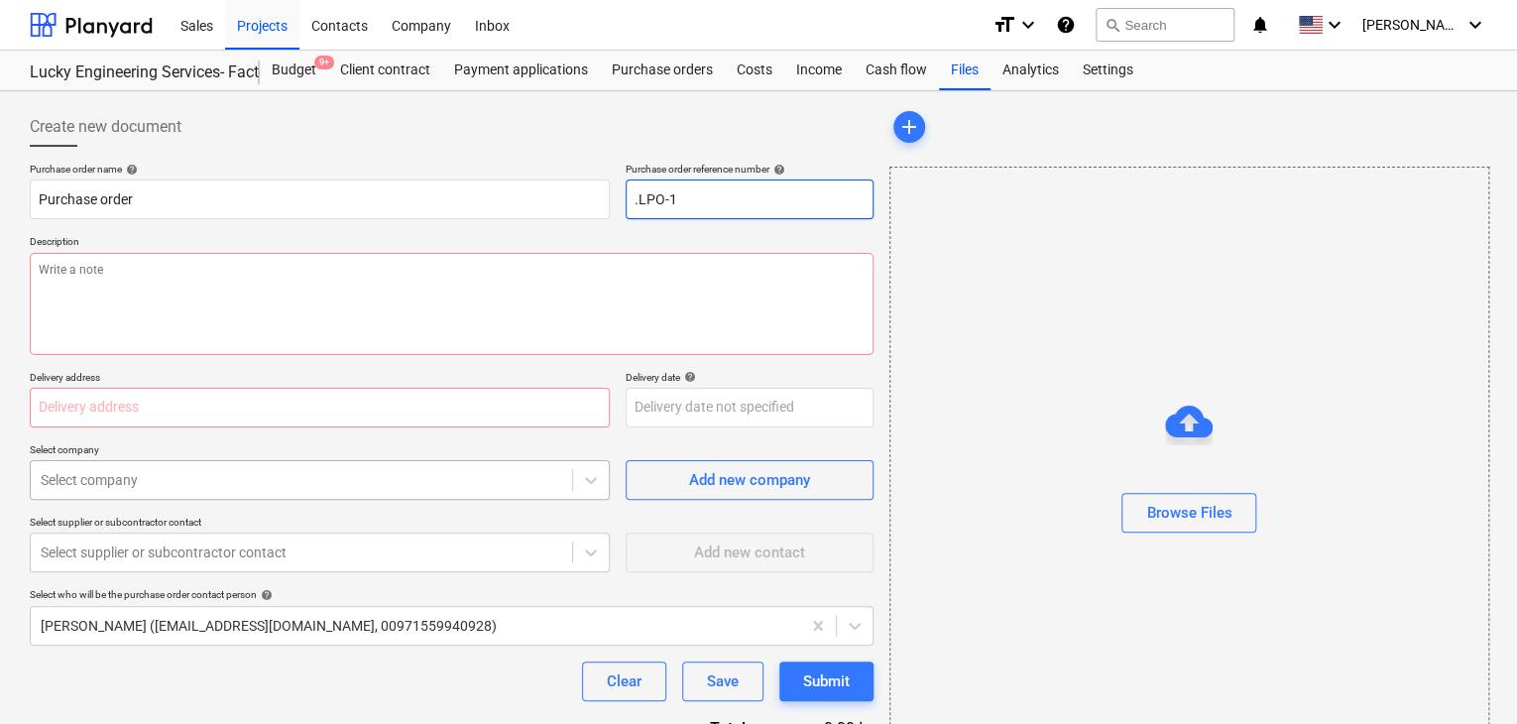
type textarea "x"
type input ".LPO-15"
type textarea "x"
type input ".LPO-1534"
type textarea "x"
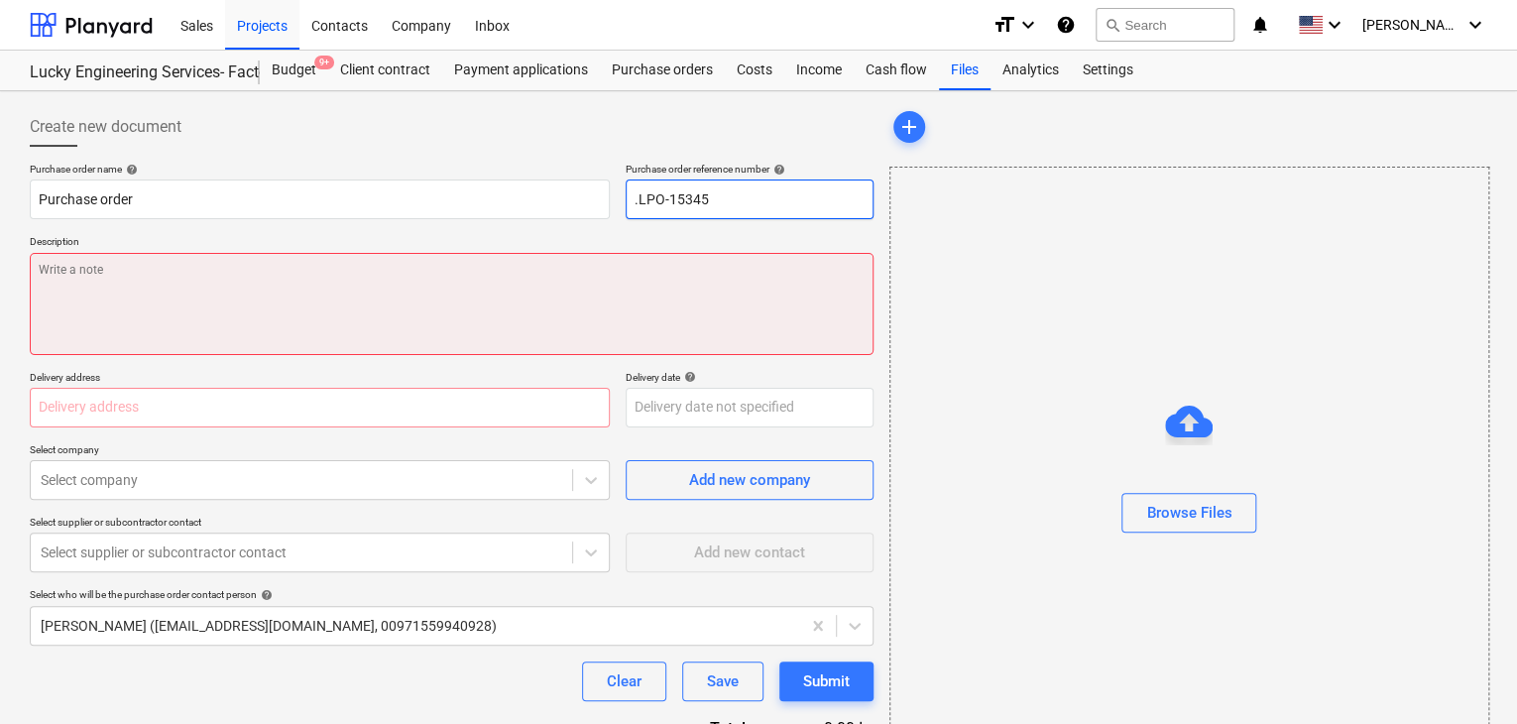
type input ".LPO-15345"
click at [143, 276] on textarea at bounding box center [452, 304] width 844 height 102
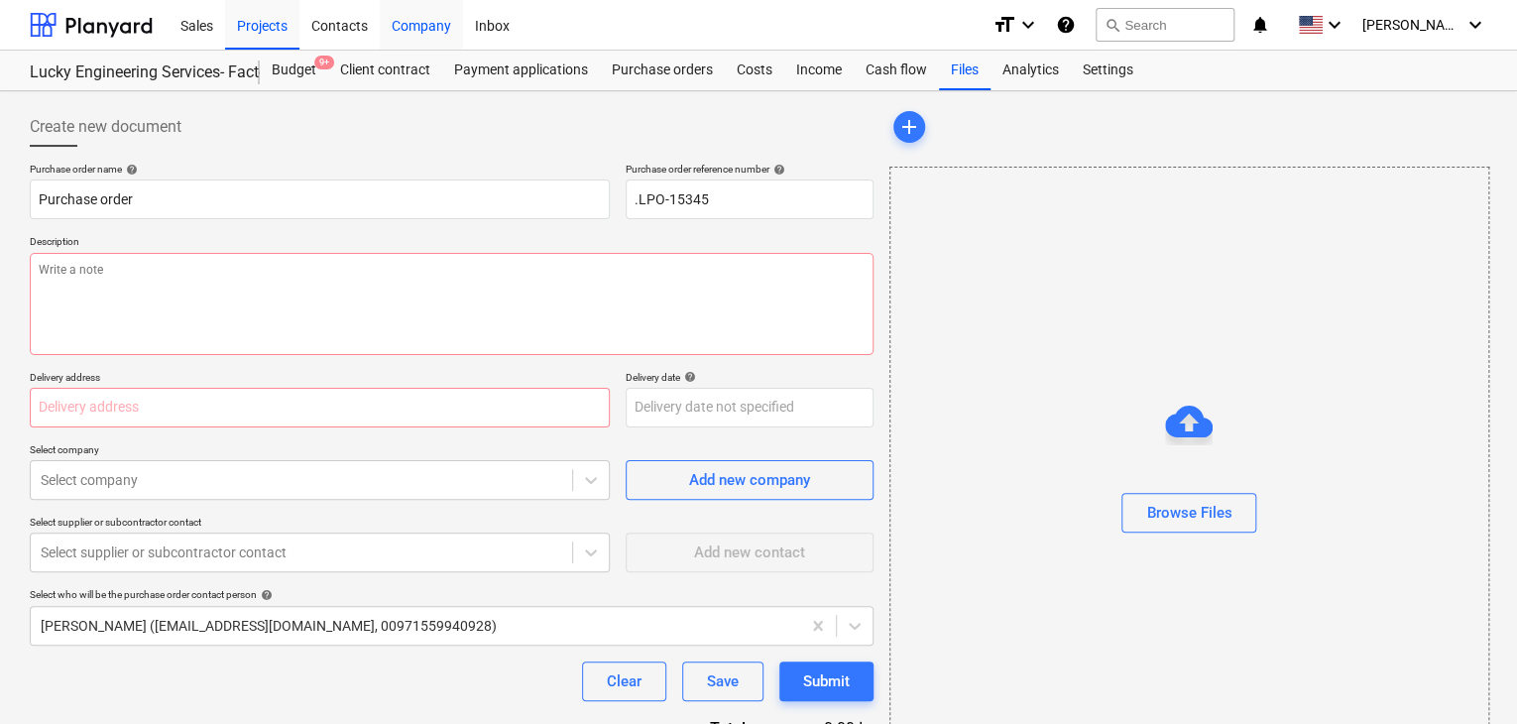
type textarea "x"
